Goal: Navigation & Orientation: Understand site structure

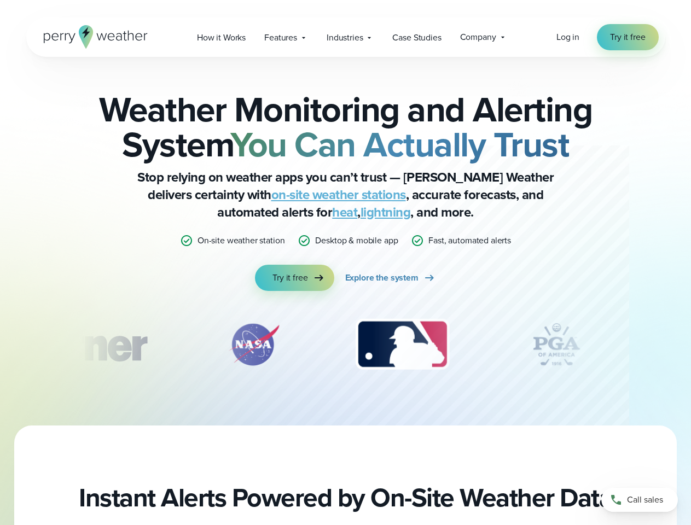
click at [345, 262] on div "Weather Monitoring and Alerting System You Can Actually Trust Stop relying on w…" at bounding box center [345, 191] width 529 height 199
click at [345, 37] on span "Industries" at bounding box center [344, 37] width 36 height 13
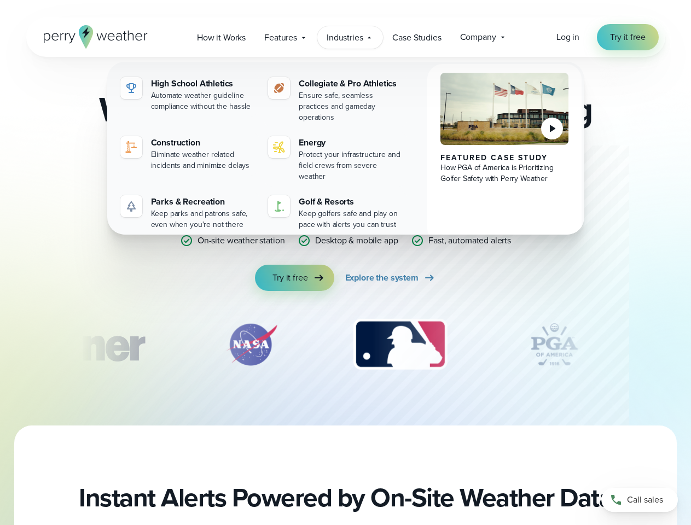
click at [346, 344] on img "3 of 12" at bounding box center [399, 344] width 115 height 55
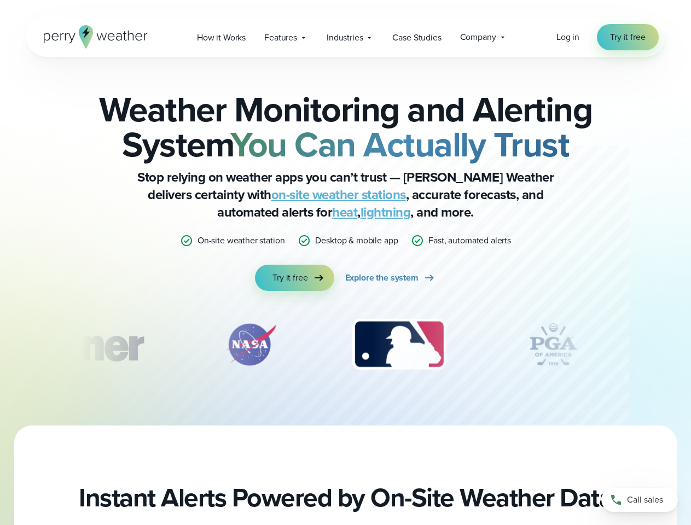
click at [0, 344] on div "Weather Monitoring and Alerting System You Can Actually Trust Stop relying on w…" at bounding box center [345, 241] width 691 height 369
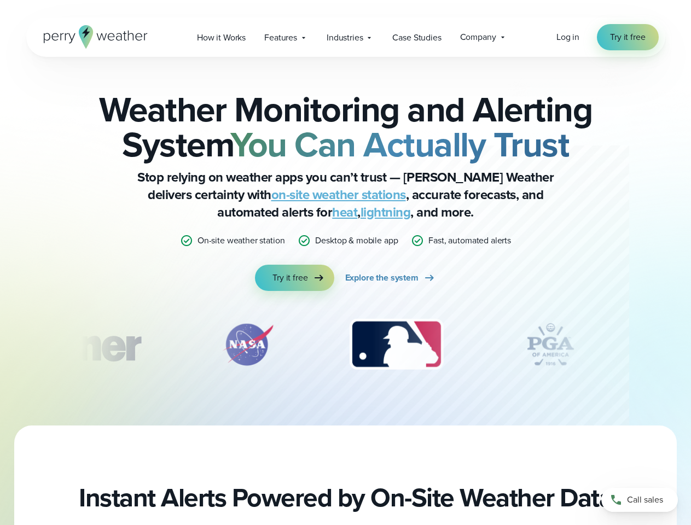
click at [0, 344] on div "Weather Monitoring and Alerting System You Can Actually Trust Stop relying on w…" at bounding box center [345, 241] width 691 height 369
